Goal: Communication & Community: Ask a question

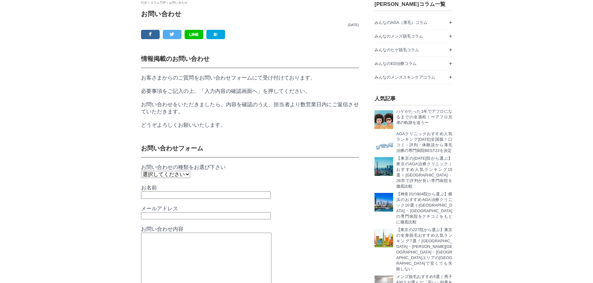
scroll to position [156, 0]
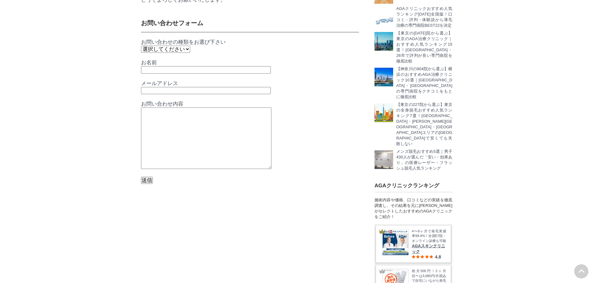
click at [186, 153] on textarea "お問い合わせ内容" at bounding box center [206, 138] width 130 height 61
paste textarea ""loremipsu dolor sitametc。 adipiscingelitse、doeiusmodtemporinc。 utl、etdo magnaa…"
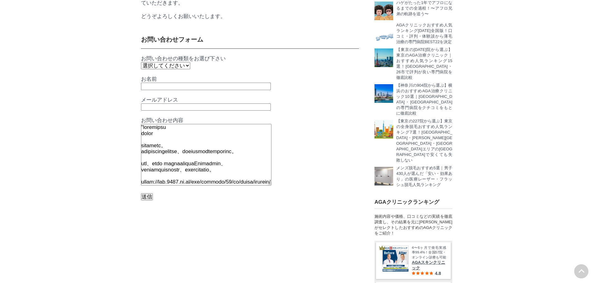
scroll to position [62, 0]
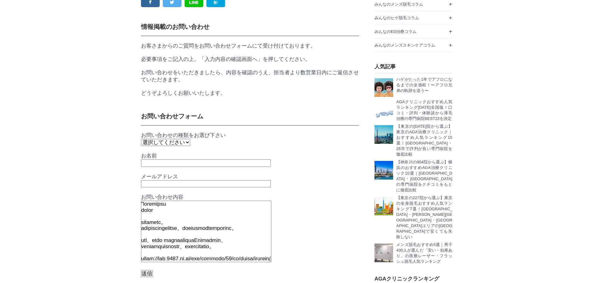
click at [144, 225] on textarea "お問い合わせ内容" at bounding box center [206, 231] width 130 height 61
type textarea "loremipsu dolor sitametc。 adipiscingelitse、doeiusmodtemporinc。 utl、etdo magnaal…"
click at [154, 188] on input "メールアドレス" at bounding box center [206, 183] width 130 height 7
type input "[EMAIL_ADDRESS][DOMAIN_NAME]"
click at [181, 167] on input "お名前" at bounding box center [206, 163] width 130 height 7
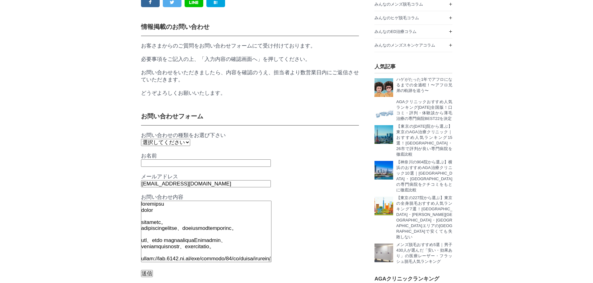
type input "[PERSON_NAME]"
click at [153, 146] on select "選択してください メディアについて 商品について そのほか" at bounding box center [165, 142] width 49 height 7
select select "メディアについて"
click at [141, 146] on select "選択してください メディアについて 商品について そのほか" at bounding box center [165, 142] width 49 height 7
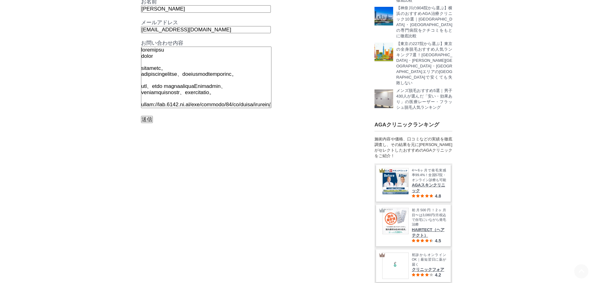
scroll to position [218, 0]
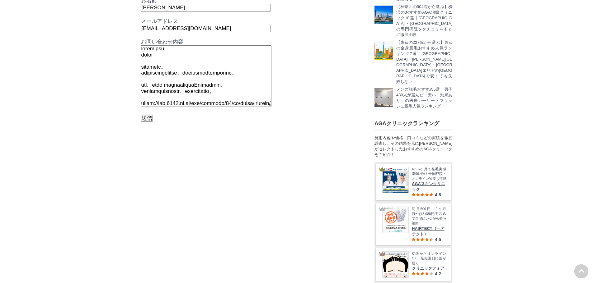
click at [148, 122] on input "送信" at bounding box center [147, 118] width 12 height 7
